Goal: Information Seeking & Learning: Learn about a topic

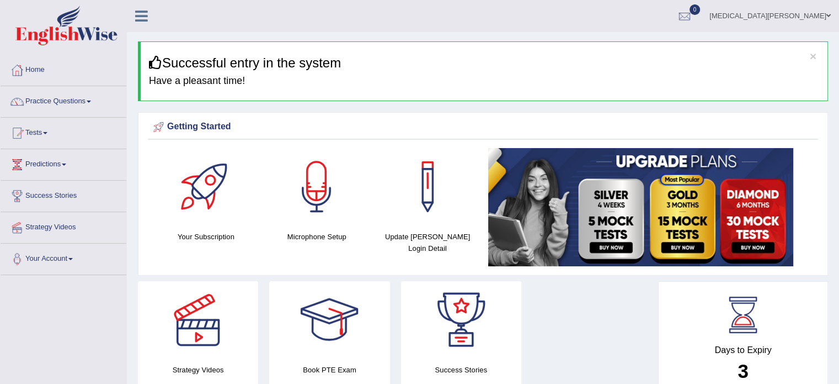
click at [65, 103] on link "Practice Questions" at bounding box center [64, 100] width 126 height 28
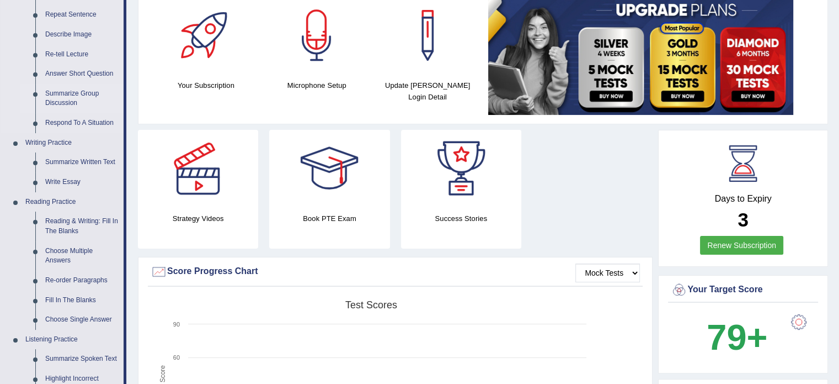
scroll to position [156, 0]
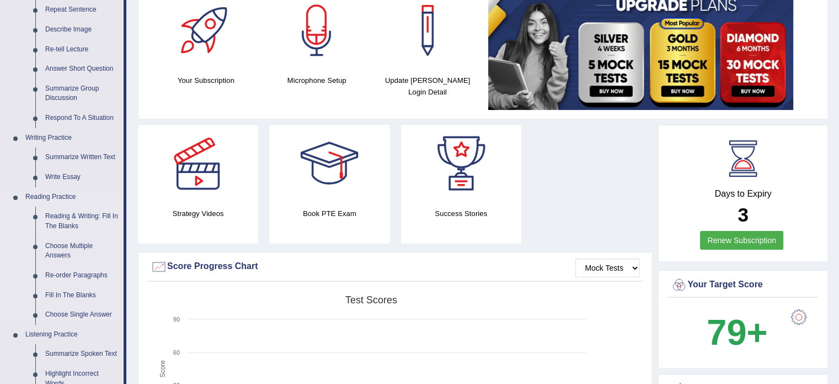
click at [68, 219] on link "Reading & Writing: Fill In The Blanks" at bounding box center [81, 220] width 83 height 29
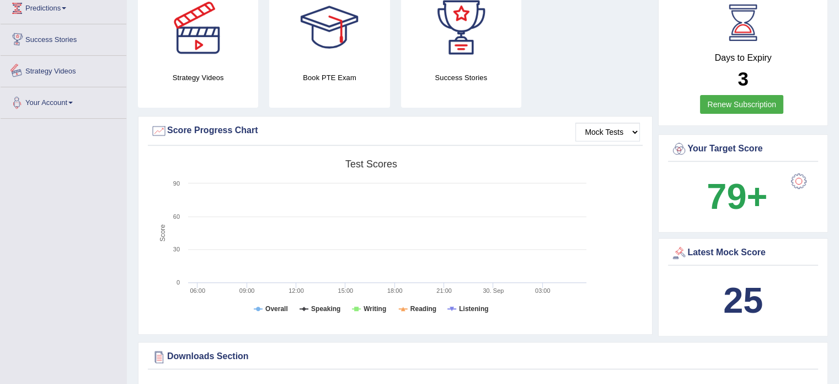
scroll to position [324, 0]
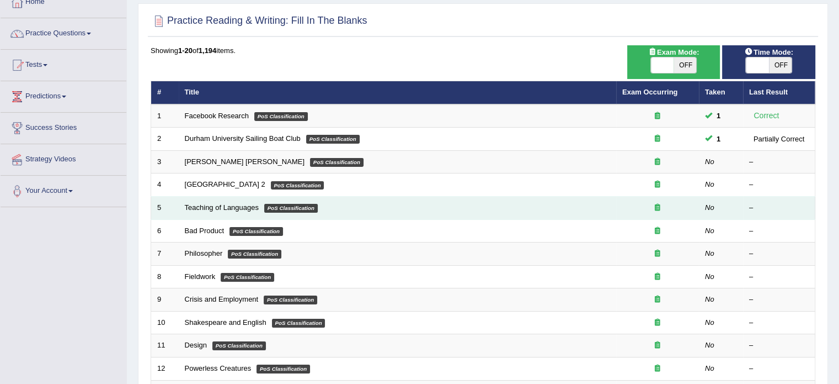
scroll to position [67, 0]
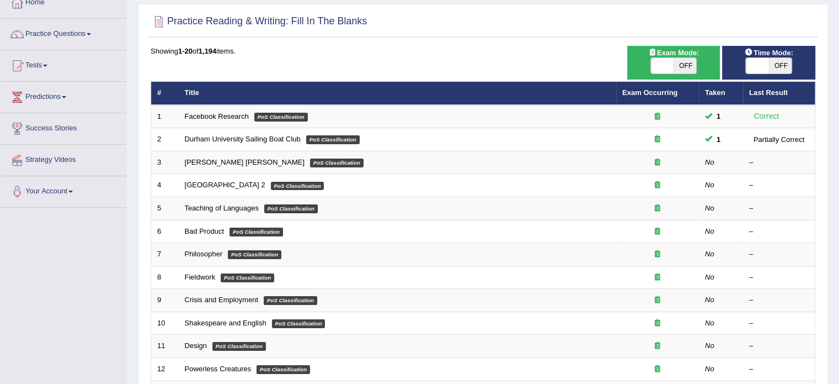
click at [688, 68] on span "OFF" at bounding box center [685, 65] width 23 height 15
checkbox input "true"
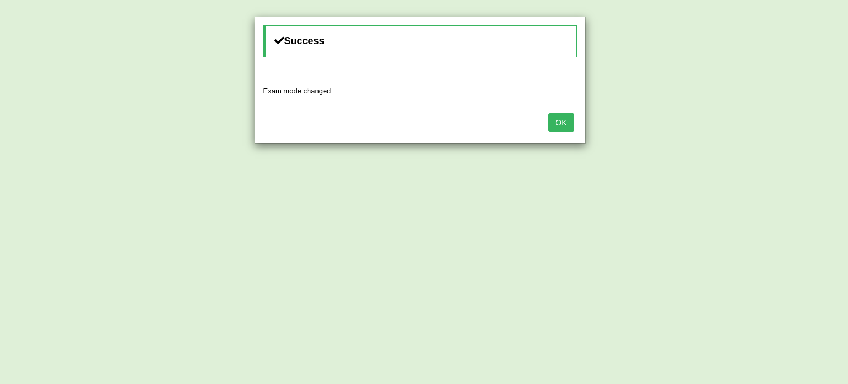
click at [561, 119] on button "OK" at bounding box center [560, 122] width 25 height 19
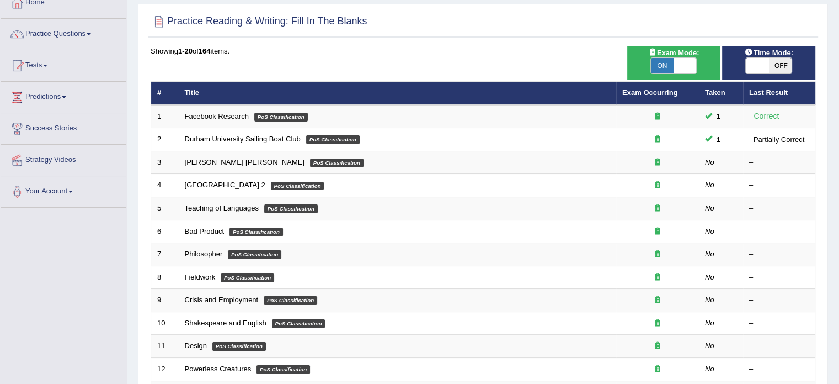
click at [773, 59] on span "OFF" at bounding box center [780, 65] width 23 height 15
checkbox input "true"
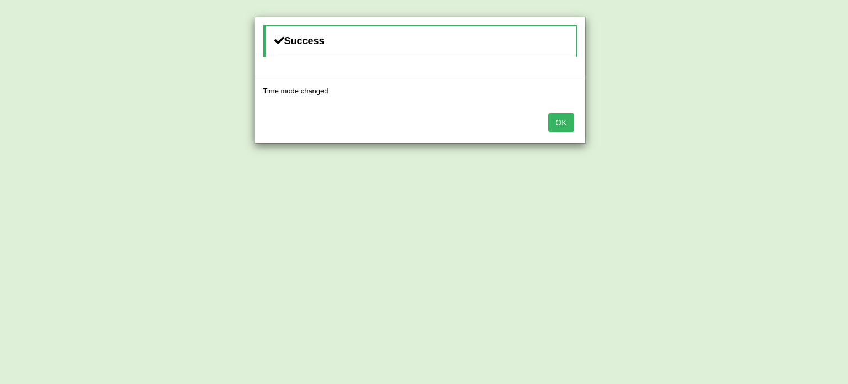
click at [561, 120] on button "OK" at bounding box center [560, 122] width 25 height 19
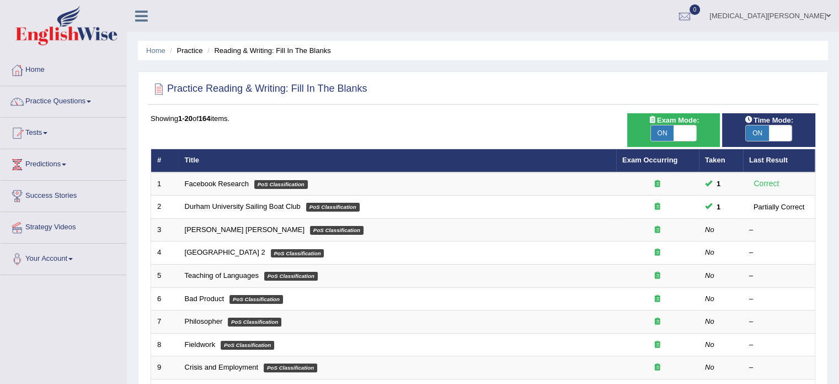
scroll to position [344, 0]
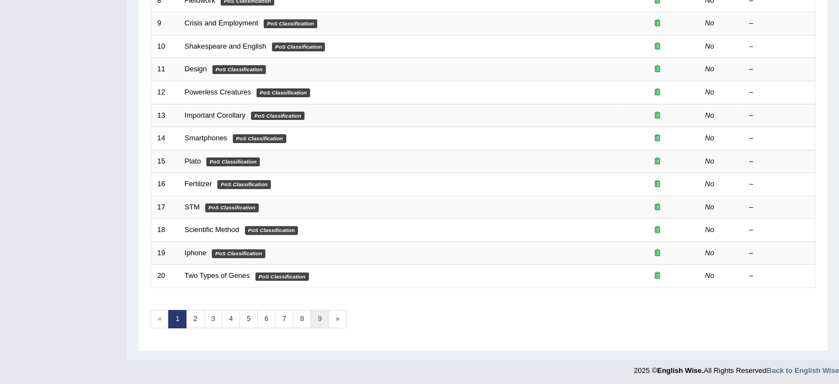
click at [319, 317] on link "9" at bounding box center [320, 319] width 18 height 18
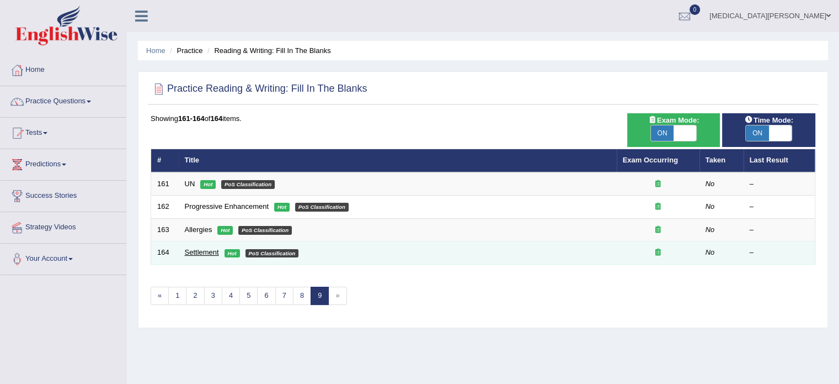
click at [201, 248] on link "Settlement" at bounding box center [202, 252] width 34 height 8
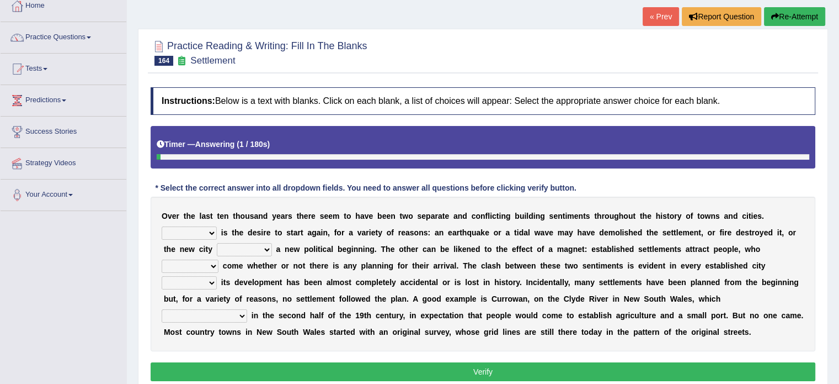
scroll to position [66, 0]
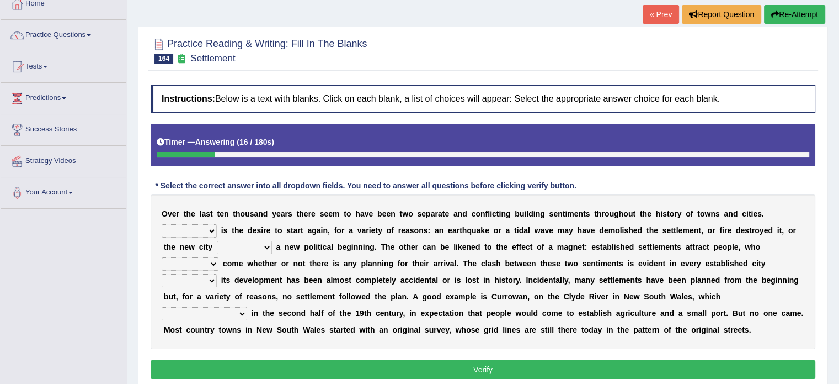
click at [217, 224] on select "One It What This" at bounding box center [189, 230] width 55 height 13
select select "One"
click at [217, 224] on select "One It What This" at bounding box center [189, 230] width 55 height 13
click at [272, 241] on select "does marks is causes" at bounding box center [244, 247] width 55 height 13
select select "marks"
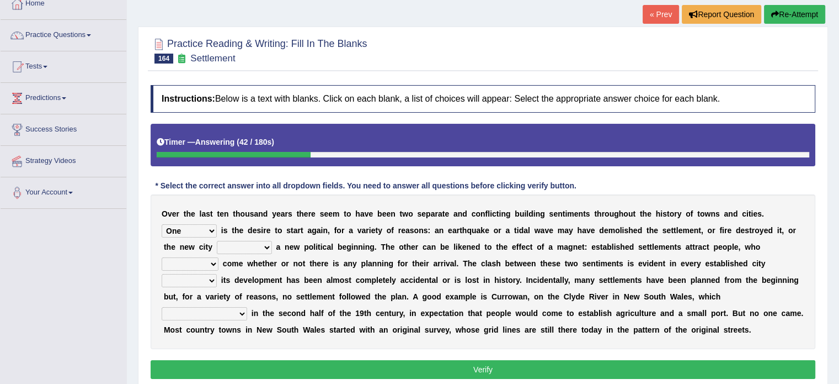
click at [272, 241] on select "does marks is causes" at bounding box center [244, 247] width 55 height 13
click at [219, 257] on select "tend to are used to ought to had to" at bounding box center [190, 263] width 57 height 13
select select "tend to"
click at [219, 257] on select "tend to are used to ought to had to" at bounding box center [190, 263] width 57 height 13
click at [217, 274] on select "unless whenever whereas until" at bounding box center [189, 280] width 55 height 13
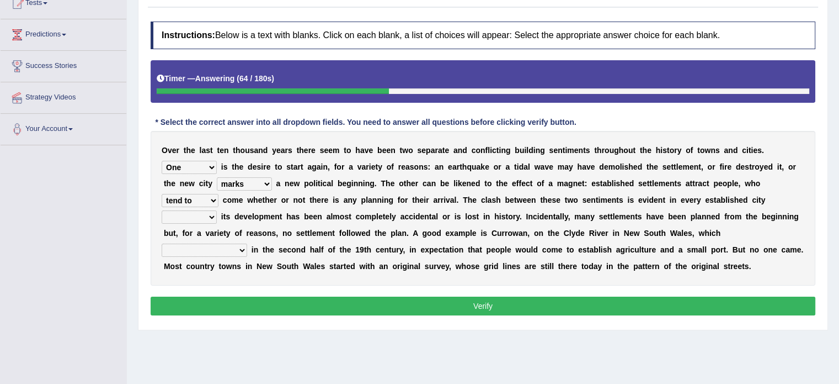
scroll to position [130, 0]
click at [217, 210] on select "unless whenever whereas until" at bounding box center [189, 216] width 55 height 13
click at [472, 273] on div "O v e r t h e l a s t t e n t h o u s a n d y e a r s t h e r e s e e m t o h a…" at bounding box center [483, 207] width 665 height 155
click at [247, 243] on select "has been surveyed was surveyed could be surveyed had surveyed" at bounding box center [205, 249] width 86 height 13
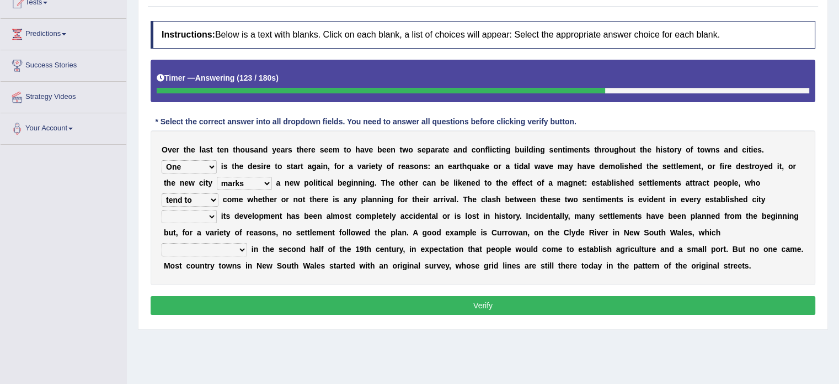
select select "was surveyed"
click at [247, 243] on select "has been surveyed was surveyed could be surveyed had surveyed" at bounding box center [205, 249] width 86 height 13
click at [217, 210] on select "unless whenever whereas until" at bounding box center [189, 216] width 55 height 13
select select "until"
click at [217, 210] on select "unless whenever whereas until" at bounding box center [189, 216] width 55 height 13
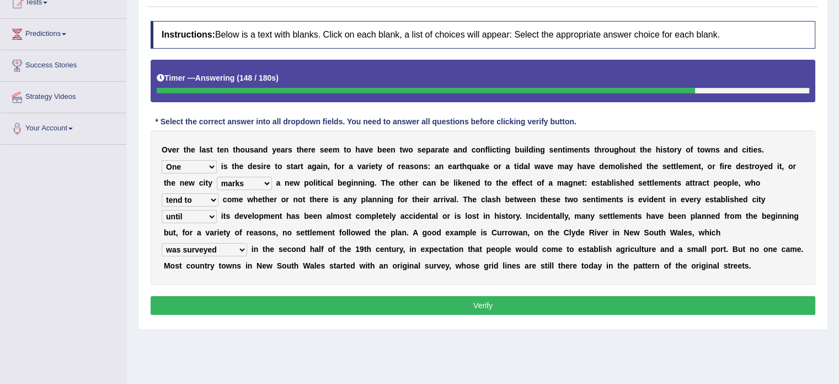
click at [470, 304] on button "Verify" at bounding box center [483, 305] width 665 height 19
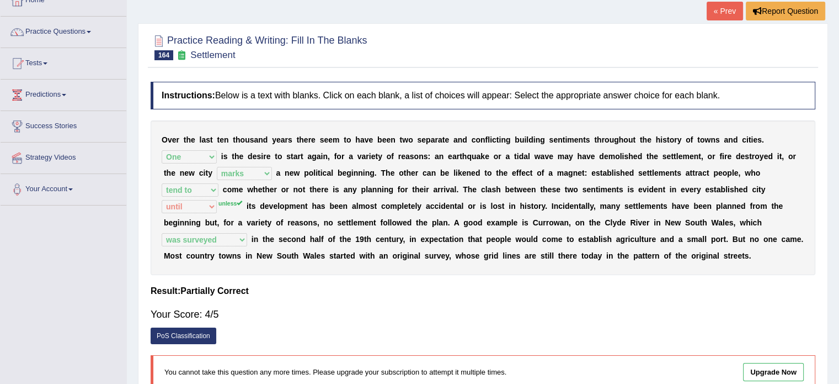
scroll to position [66, 0]
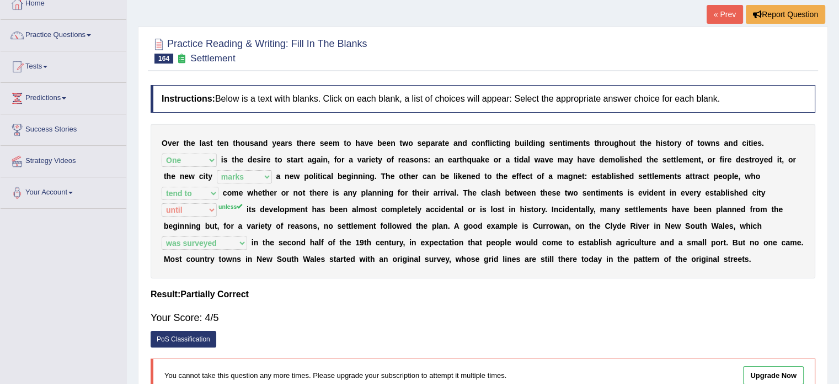
click at [242, 203] on sup "unless" at bounding box center [231, 206] width 24 height 7
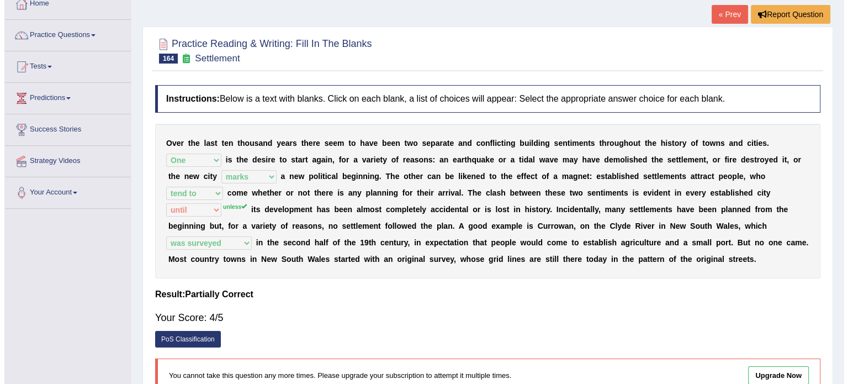
scroll to position [150, 0]
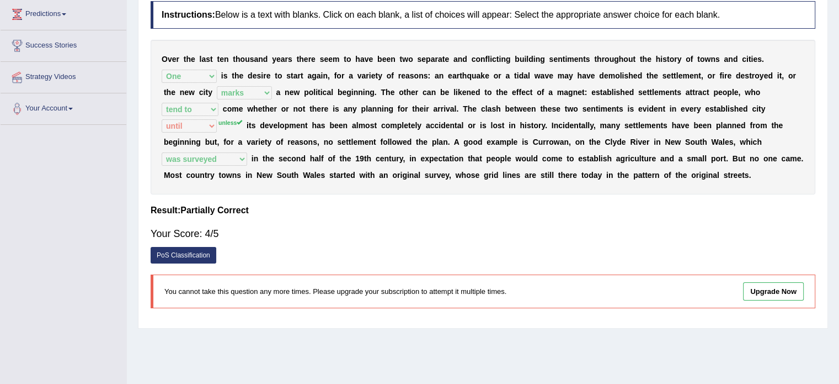
click at [181, 252] on link "PoS Classification" at bounding box center [184, 255] width 66 height 17
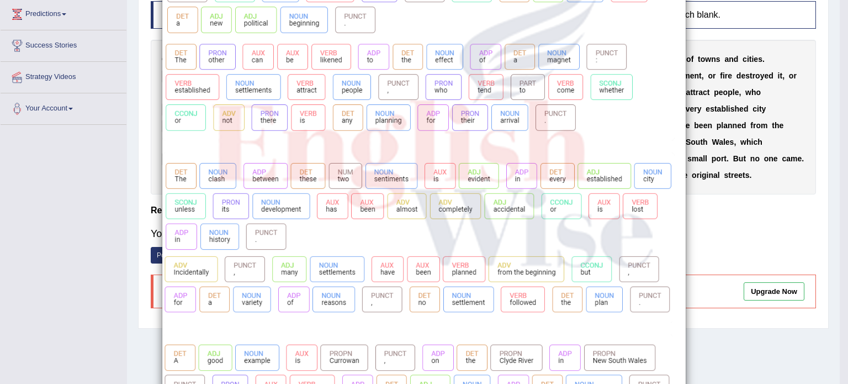
scroll to position [243, 0]
click at [180, 205] on img at bounding box center [423, 206] width 523 height 834
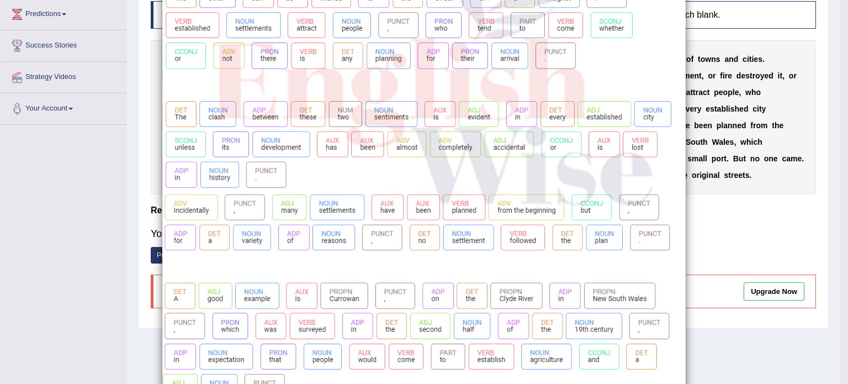
scroll to position [303, 0]
click at [70, 246] on div "×" at bounding box center [424, 139] width 848 height 850
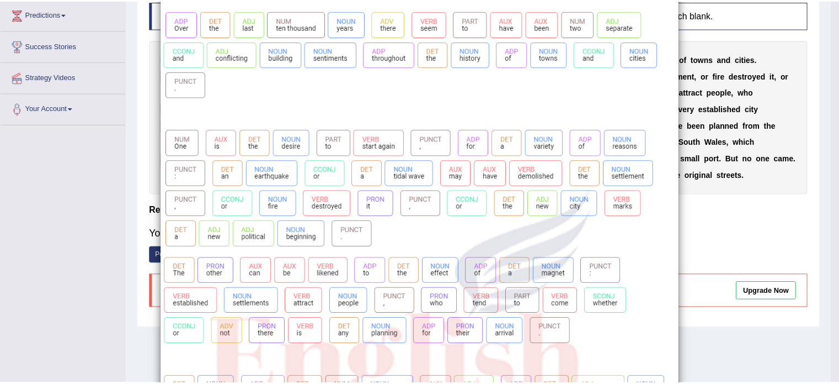
scroll to position [0, 0]
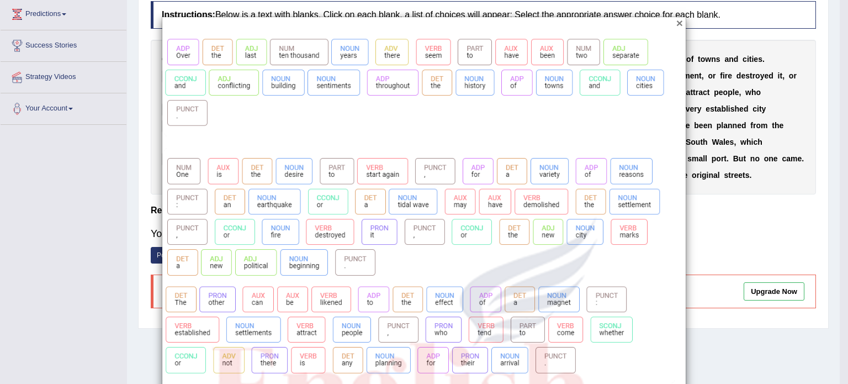
click at [676, 22] on button "×" at bounding box center [679, 23] width 7 height 12
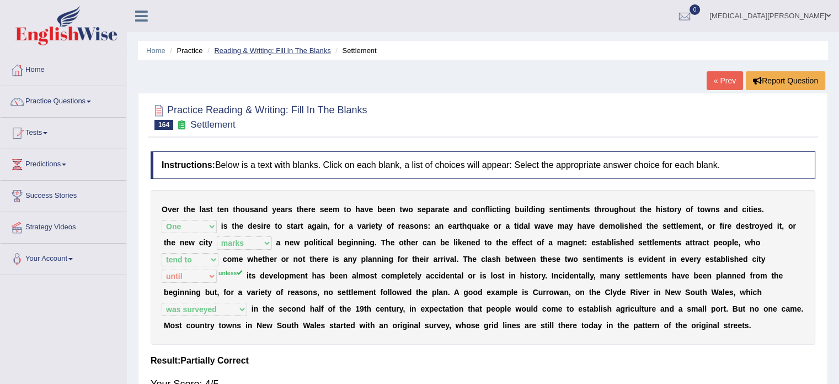
click at [313, 51] on link "Reading & Writing: Fill In The Blanks" at bounding box center [272, 50] width 116 height 8
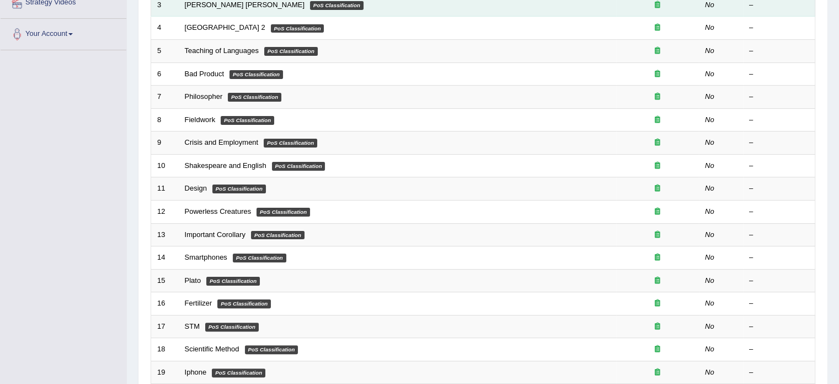
scroll to position [344, 0]
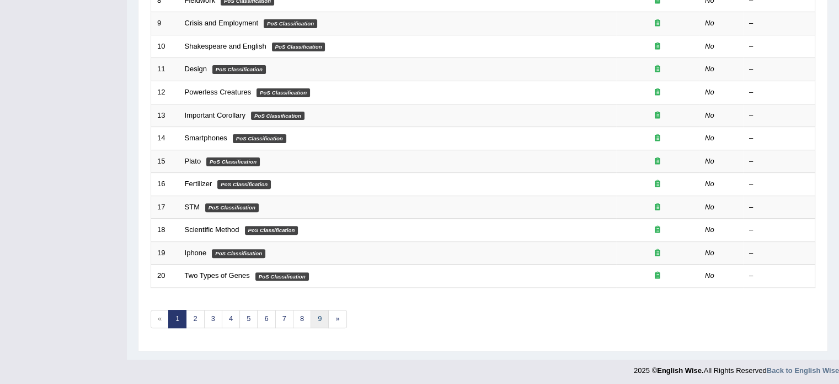
click at [321, 310] on link "9" at bounding box center [320, 319] width 18 height 18
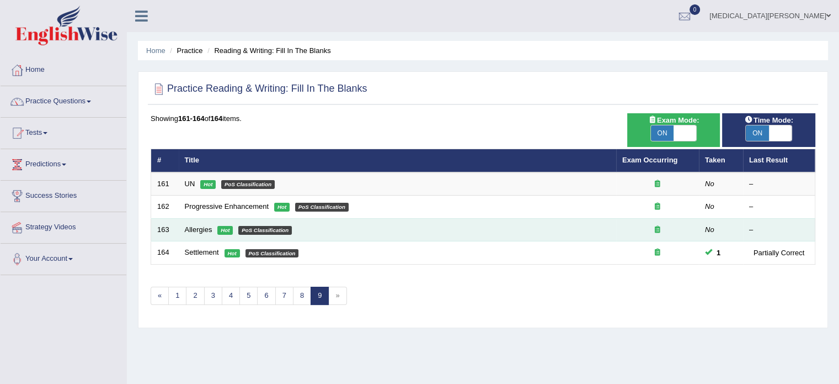
click at [217, 225] on td "Allergies Hot PoS Classification" at bounding box center [398, 229] width 438 height 23
click at [195, 228] on link "Allergies" at bounding box center [199, 229] width 28 height 8
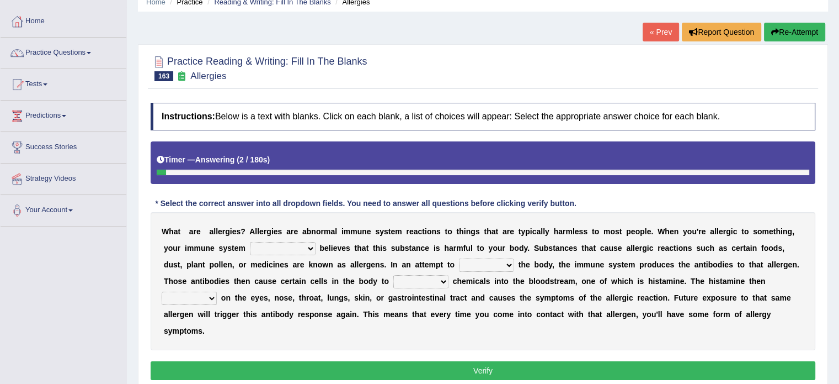
scroll to position [50, 0]
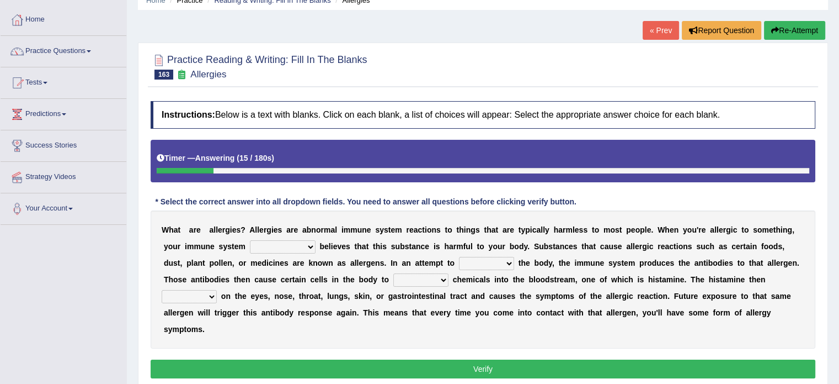
click at [250, 242] on select "completely consequently mistakenly definitely" at bounding box center [283, 246] width 66 height 13
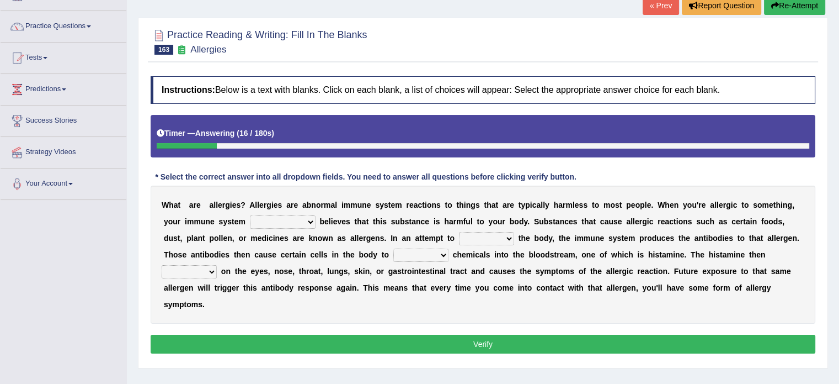
scroll to position [78, 0]
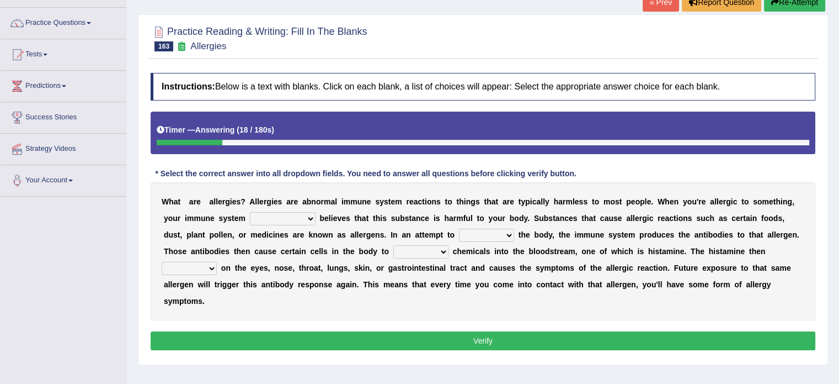
click at [250, 217] on select "completely consequently mistakenly definitely" at bounding box center [283, 218] width 66 height 13
select select "mistakenly"
click at [250, 212] on select "completely consequently mistakenly definitely" at bounding box center [283, 218] width 66 height 13
click at [459, 232] on select "preserve protect improve activate" at bounding box center [486, 234] width 55 height 13
select select "protect"
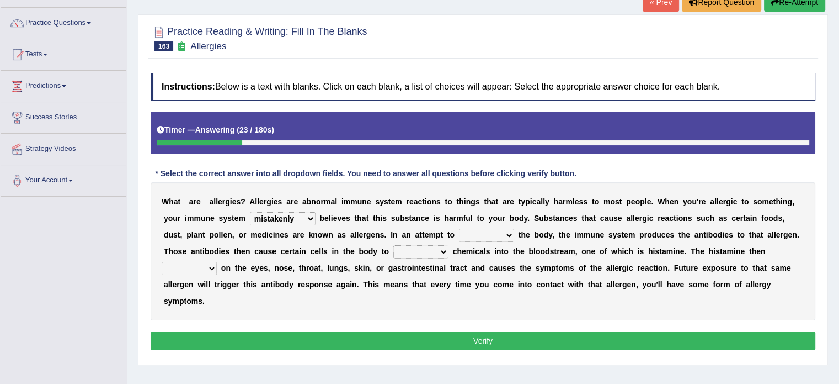
click at [459, 228] on select "preserve protect improve activate" at bounding box center [486, 234] width 55 height 13
click at [394, 250] on select "confiine release escape hold" at bounding box center [421, 251] width 55 height 13
select select "release"
click at [394, 245] on select "confiine release escape hold" at bounding box center [421, 251] width 55 height 13
click at [217, 262] on select "acts performs targets focuses" at bounding box center [189, 268] width 55 height 13
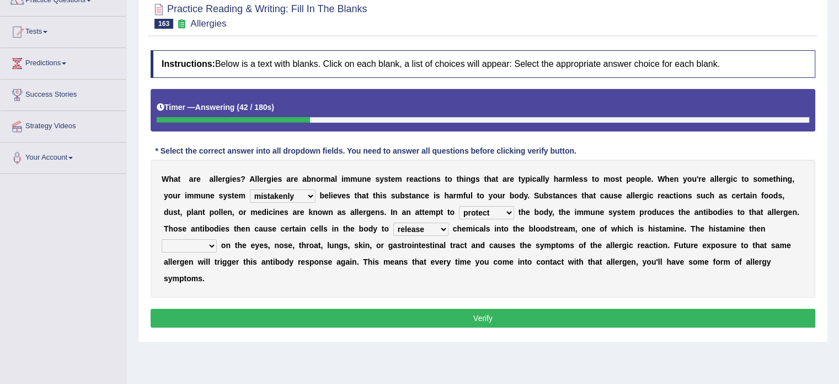
scroll to position [105, 0]
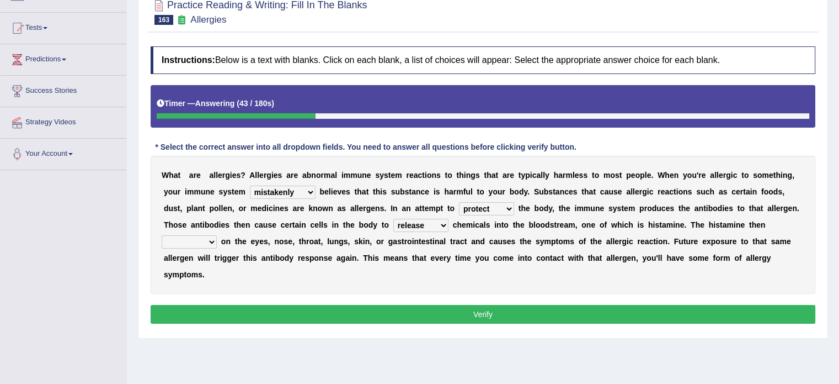
click at [217, 235] on select "acts performs targets focuses" at bounding box center [189, 241] width 55 height 13
select select "targets"
click at [217, 235] on select "acts performs targets focuses" at bounding box center [189, 241] width 55 height 13
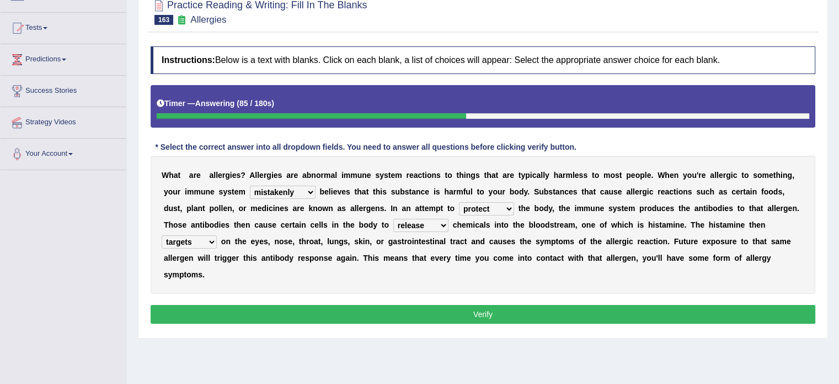
click at [551, 305] on button "Verify" at bounding box center [483, 314] width 665 height 19
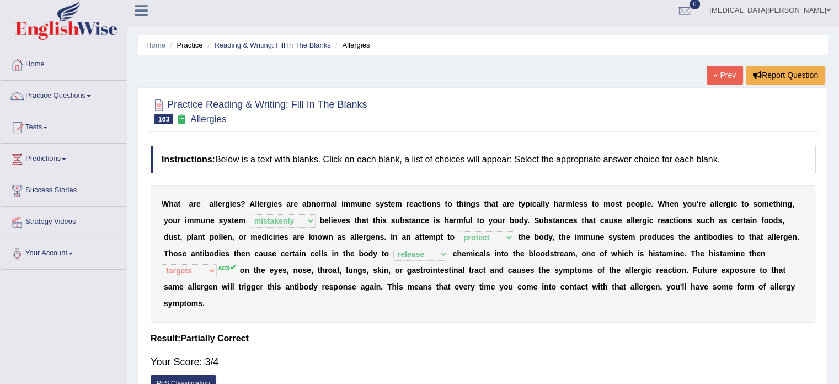
scroll to position [3, 0]
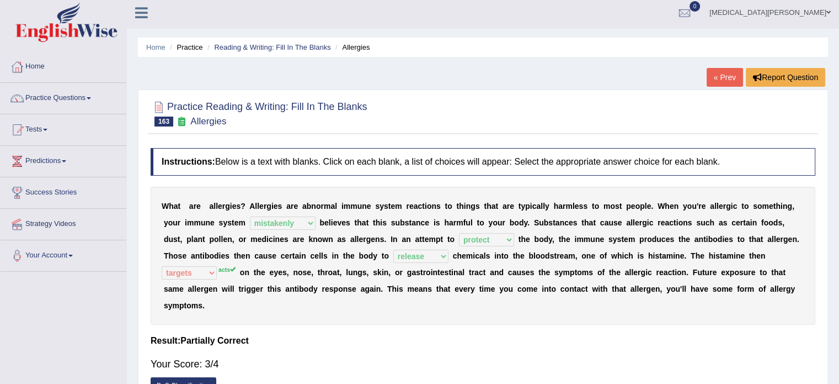
click at [236, 266] on sup "acts" at bounding box center [227, 269] width 17 height 7
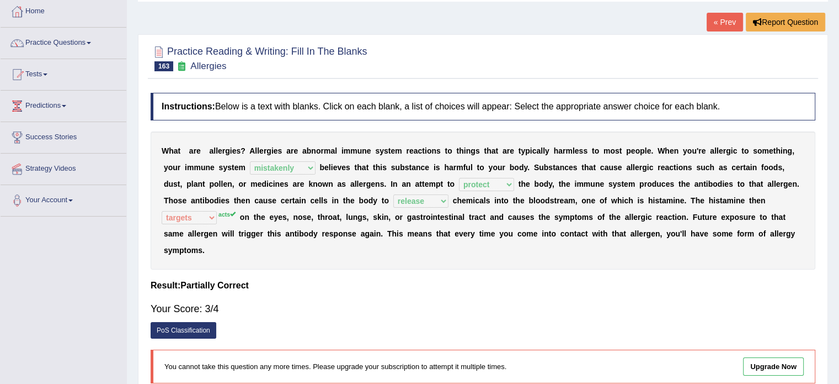
scroll to position [0, 0]
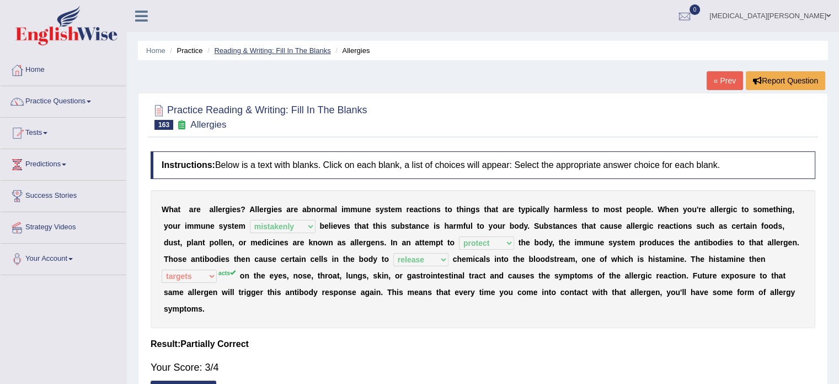
click at [297, 47] on link "Reading & Writing: Fill In The Blanks" at bounding box center [272, 50] width 116 height 8
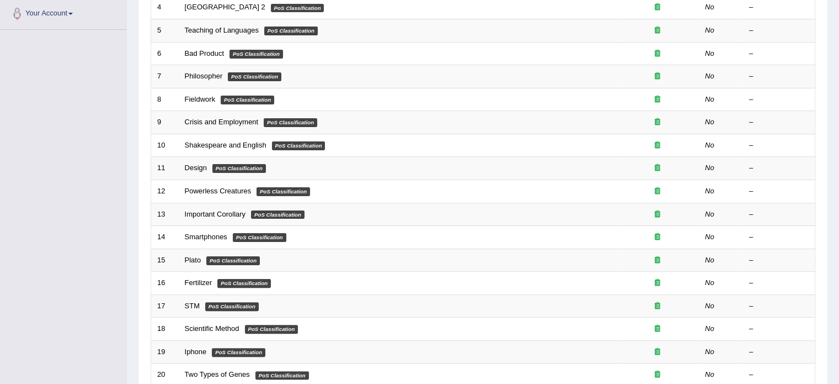
scroll to position [344, 0]
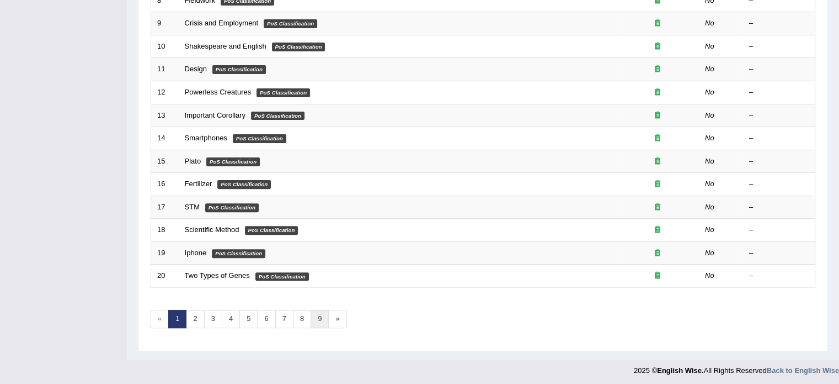
click at [317, 313] on link "9" at bounding box center [320, 319] width 18 height 18
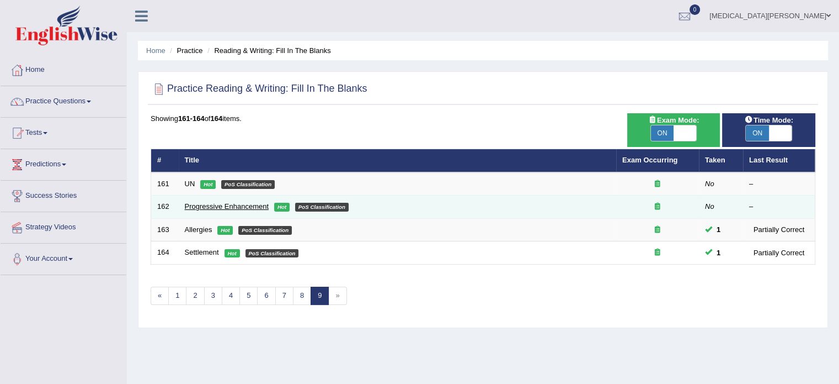
click at [228, 204] on link "Progressive Enhancement" at bounding box center [227, 206] width 84 height 8
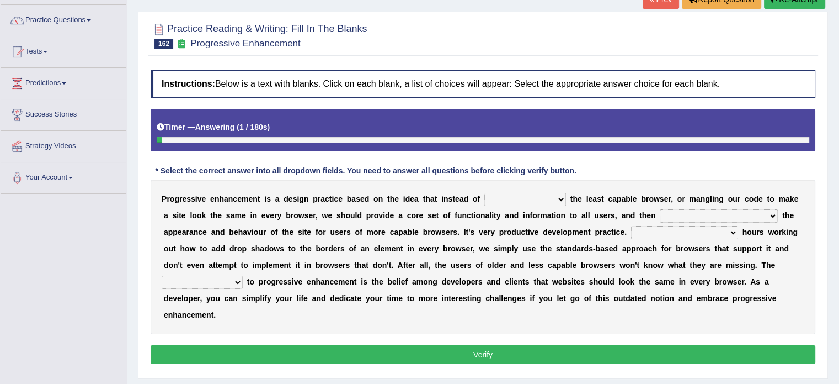
scroll to position [84, 0]
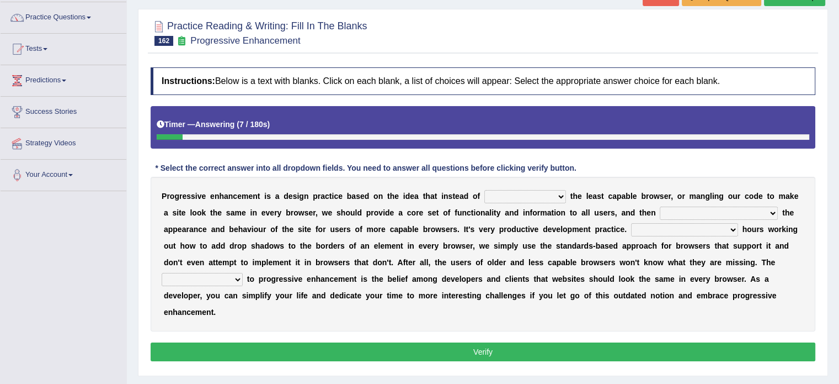
click at [519, 198] on select "designing for have to design have designed for be designing" at bounding box center [526, 196] width 82 height 13
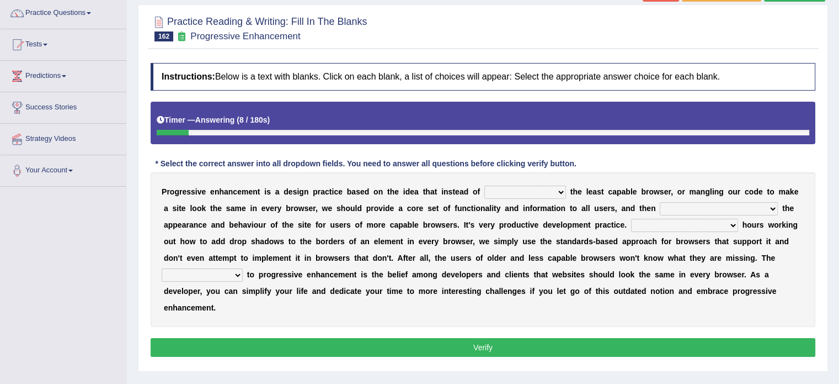
scroll to position [92, 0]
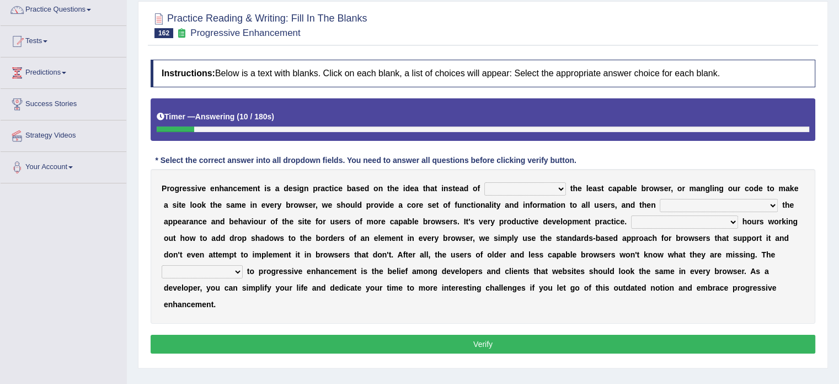
click at [509, 185] on select "designing for have to design have designed for be designing" at bounding box center [526, 188] width 82 height 13
select select "designing for"
click at [485, 182] on select "designing for have to design have designed for be designing" at bounding box center [526, 188] width 82 height 13
click at [660, 202] on select "with progress enhancement progressively enhance progress so enhancing progress …" at bounding box center [719, 205] width 118 height 13
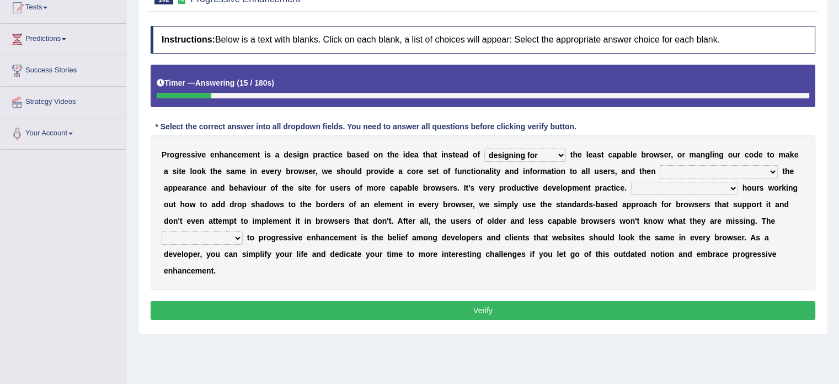
scroll to position [124, 0]
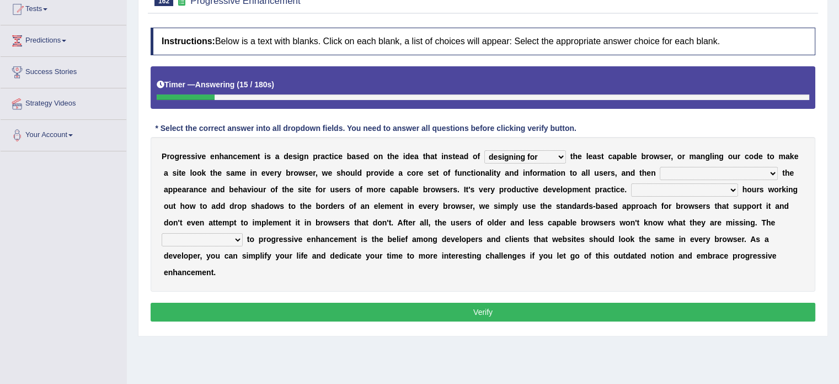
click at [660, 169] on select "with progress enhancement progressively enhance progress so enhancing progress …" at bounding box center [719, 173] width 118 height 13
select select "progressively enhance"
click at [660, 167] on select "with progress enhancement progressively enhance progress so enhancing progress …" at bounding box center [719, 173] width 118 height 13
click at [631, 189] on select "In addition to developing Beside adding Whereby eliminating Instead of spending" at bounding box center [684, 189] width 107 height 13
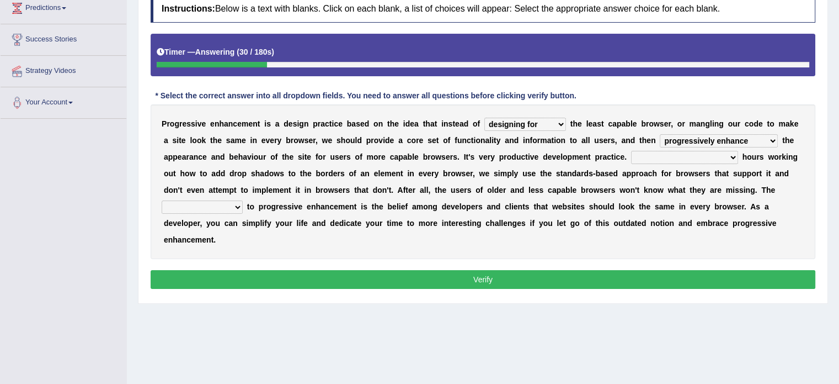
scroll to position [156, 0]
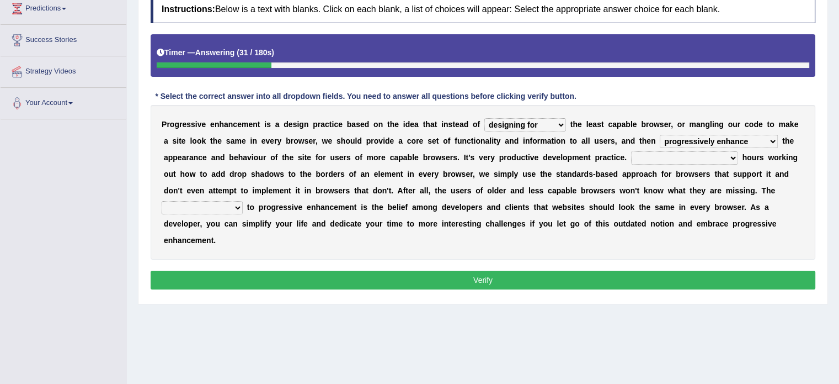
click at [631, 152] on select "In addition to developing Beside adding Whereby eliminating Instead of spending" at bounding box center [684, 157] width 107 height 13
select select "Instead of spending"
click at [631, 151] on select "In addition to developing Beside adding Whereby eliminating Instead of spending" at bounding box center [684, 157] width 107 height 13
click at [243, 201] on select "larger problem lesser benefit biggest challenge least assurance" at bounding box center [202, 207] width 81 height 13
select select "biggest challenge"
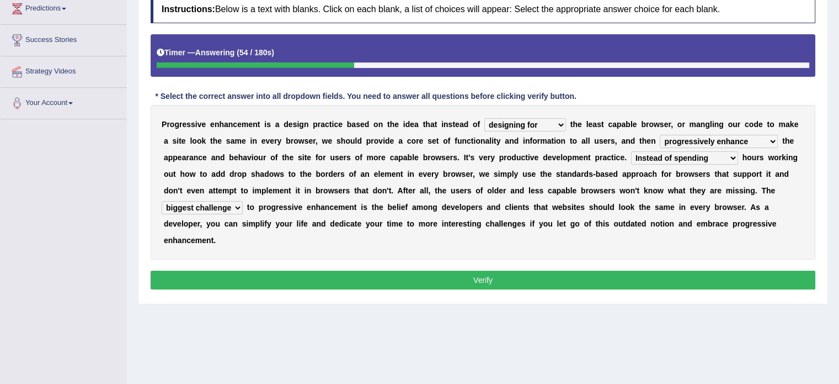
click at [243, 201] on select "larger problem lesser benefit biggest challenge least assurance" at bounding box center [202, 207] width 81 height 13
click at [550, 270] on button "Verify" at bounding box center [483, 279] width 665 height 19
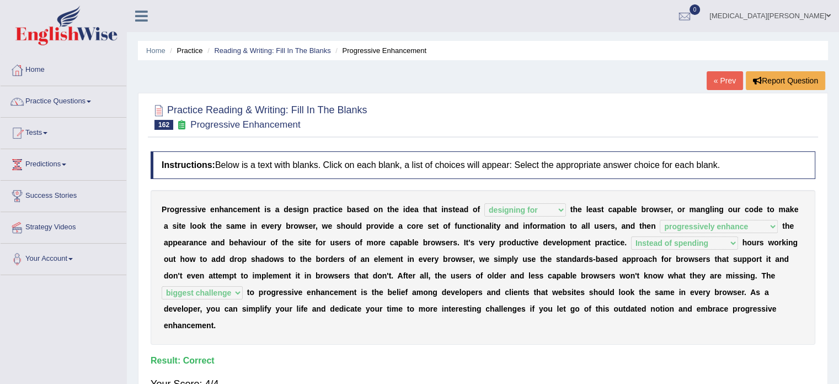
scroll to position [0, 0]
click at [717, 78] on link "« Prev" at bounding box center [725, 80] width 36 height 19
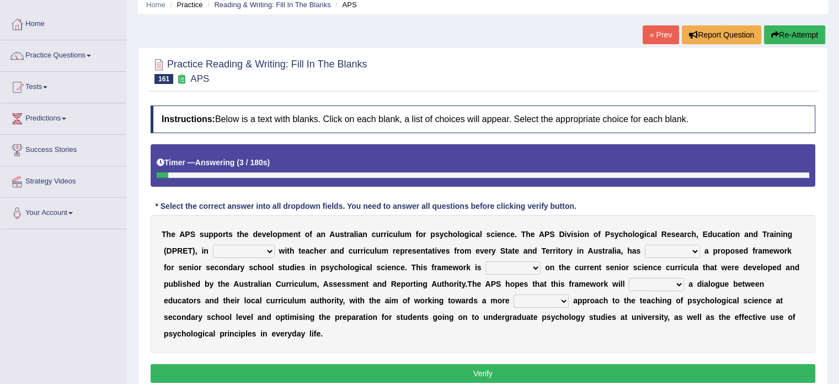
scroll to position [53, 0]
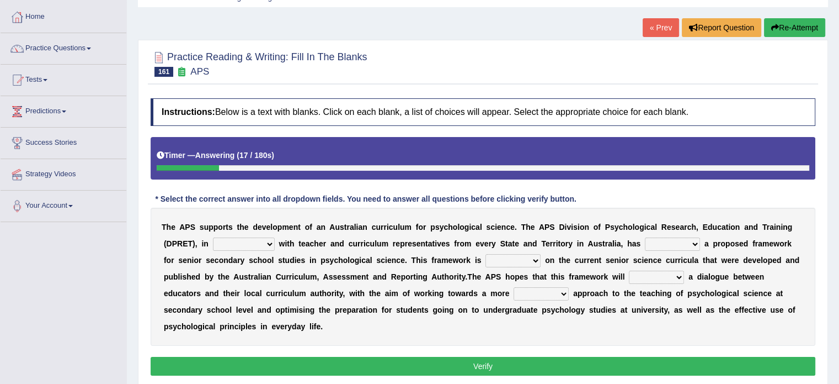
click at [213, 244] on select "aspiration assumption consultation connotation" at bounding box center [244, 243] width 62 height 13
select select "consultation"
click at [213, 237] on select "aspiration assumption consultation connotation" at bounding box center [244, 243] width 62 height 13
click at [645, 240] on select "deride denied demanded developed" at bounding box center [672, 243] width 55 height 13
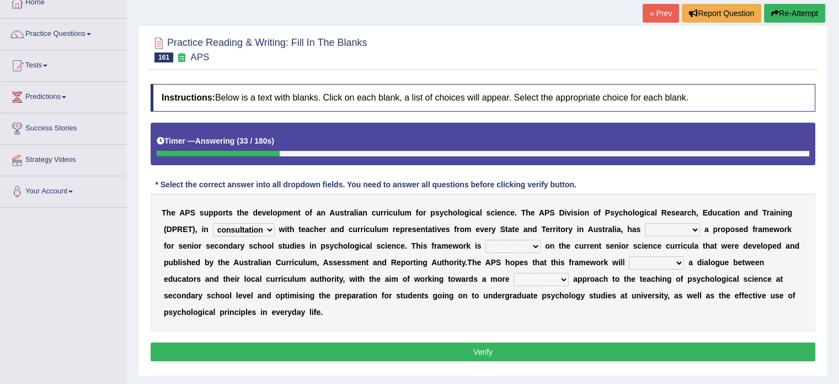
scroll to position [68, 0]
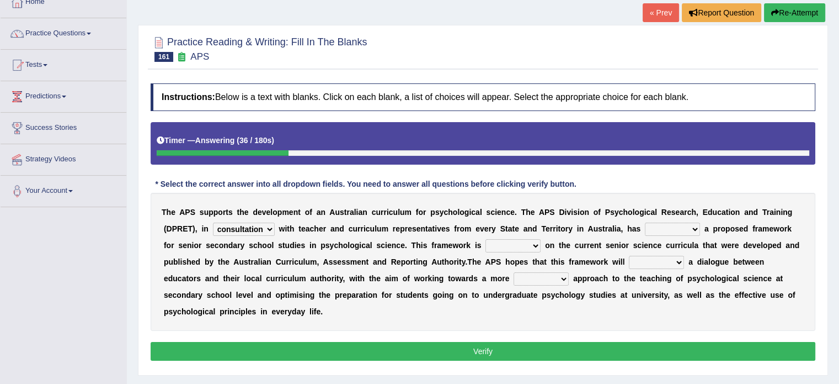
click at [645, 227] on select "deride denied demanded developed" at bounding box center [672, 228] width 55 height 13
select select "developed"
click at [645, 222] on select "deride denied demanded developed" at bounding box center [672, 228] width 55 height 13
click at [486, 246] on select "modelling meddling modelled meddled" at bounding box center [513, 245] width 55 height 13
select select "modelled"
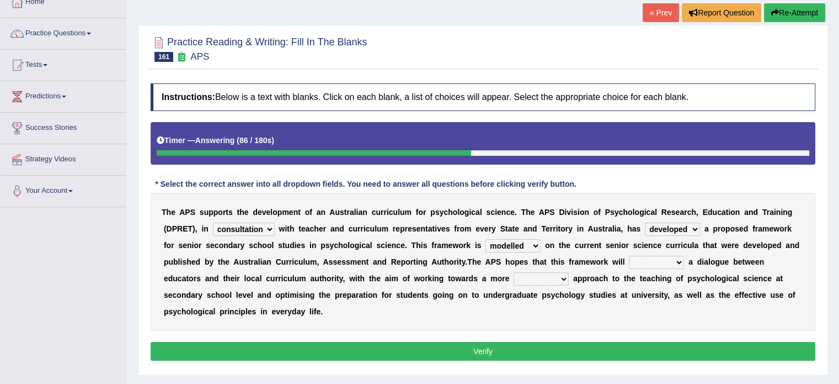
click at [486, 239] on select "modelling meddling modelled meddled" at bounding box center [513, 245] width 55 height 13
click at [629, 258] on select "facilitate facilitates facilitating facilitated" at bounding box center [656, 262] width 55 height 13
select select "facilitates"
click at [629, 256] on select "facilitate facilitates facilitating facilitated" at bounding box center [656, 262] width 55 height 13
click at [514, 278] on select "lenient abrasive consistent disruptive" at bounding box center [541, 278] width 55 height 13
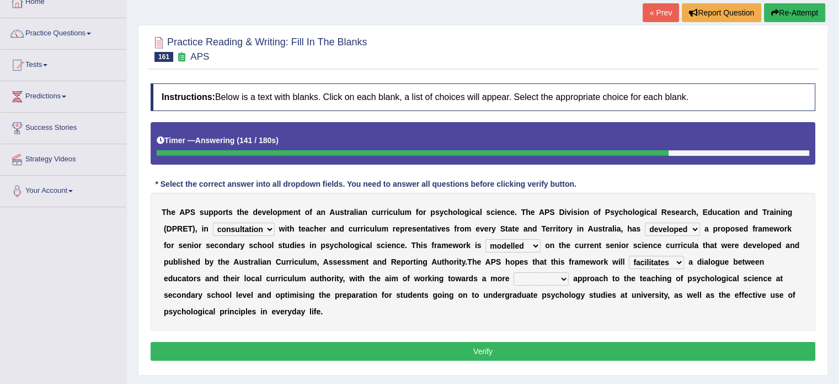
select select "consistent"
click at [514, 272] on select "lenient abrasive consistent disruptive" at bounding box center [541, 278] width 55 height 13
click at [337, 342] on button "Verify" at bounding box center [483, 351] width 665 height 19
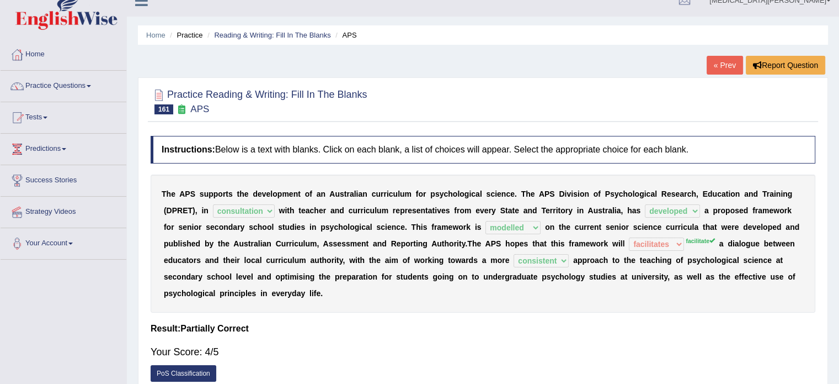
scroll to position [15, 0]
